Goal: Task Accomplishment & Management: Use online tool/utility

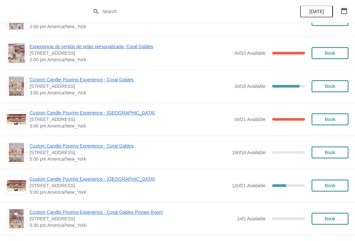
scroll to position [259, 0]
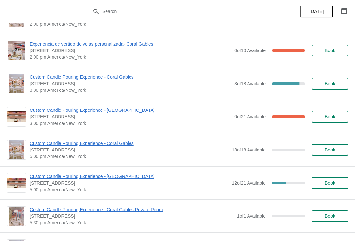
click at [91, 80] on span "Custom Candle Pouring Experience - Coral Gables" at bounding box center [130, 77] width 201 height 7
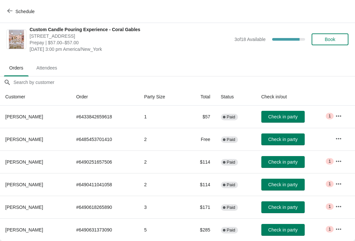
scroll to position [3, 0]
click at [29, 17] on button "Schedule" at bounding box center [21, 12] width 36 height 12
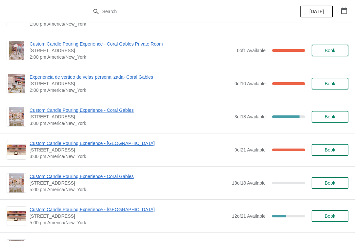
scroll to position [227, 0]
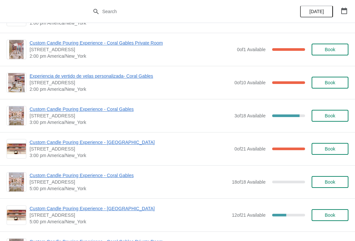
click at [122, 110] on span "Custom Candle Pouring Experience - Coral Gables" at bounding box center [130, 109] width 201 height 7
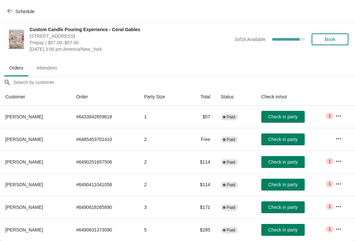
scroll to position [3, 0]
click at [340, 185] on icon "button" at bounding box center [338, 184] width 7 height 7
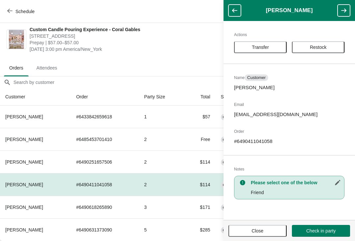
click at [269, 47] on span "Transfer" at bounding box center [260, 47] width 17 height 5
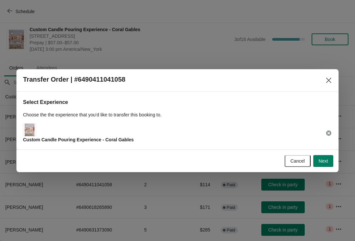
click at [327, 159] on span "Next" at bounding box center [323, 161] width 10 height 5
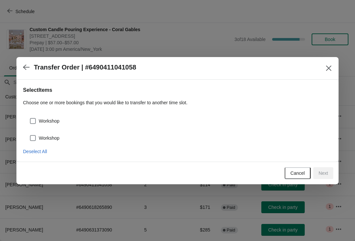
click at [33, 123] on span at bounding box center [33, 121] width 6 height 6
click at [30, 119] on input "Workshop" at bounding box center [30, 118] width 0 height 0
checkbox input "true"
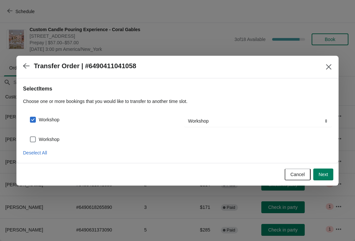
click at [32, 138] on span at bounding box center [33, 140] width 6 height 6
click at [30, 137] on input "Workshop" at bounding box center [30, 137] width 0 height 0
checkbox input "true"
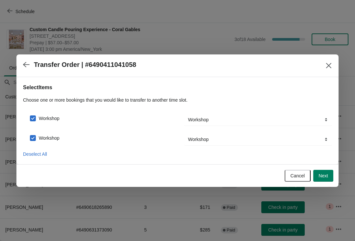
click at [326, 176] on span "Next" at bounding box center [323, 175] width 10 height 5
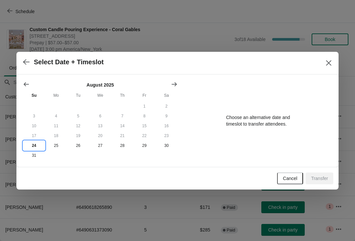
click at [32, 146] on button "24" at bounding box center [34, 146] width 22 height 10
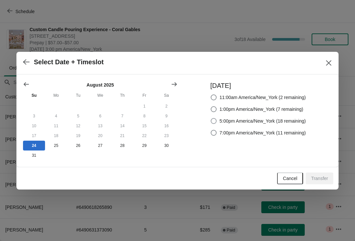
click at [247, 120] on span "5:00pm America/New_York (18 remaining)" at bounding box center [262, 121] width 86 height 7
click at [211, 119] on input "5:00pm America/New_York (18 remaining)" at bounding box center [211, 118] width 0 height 0
radio input "true"
click at [314, 179] on span "Transfer" at bounding box center [319, 178] width 17 height 5
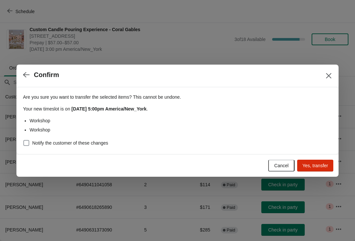
click at [27, 143] on span at bounding box center [26, 143] width 6 height 6
click at [24, 141] on input "Notify the customer of these changes" at bounding box center [23, 140] width 0 height 0
checkbox input "true"
click at [317, 164] on span "Yes, transfer" at bounding box center [315, 165] width 26 height 5
